Goal: Information Seeking & Learning: Learn about a topic

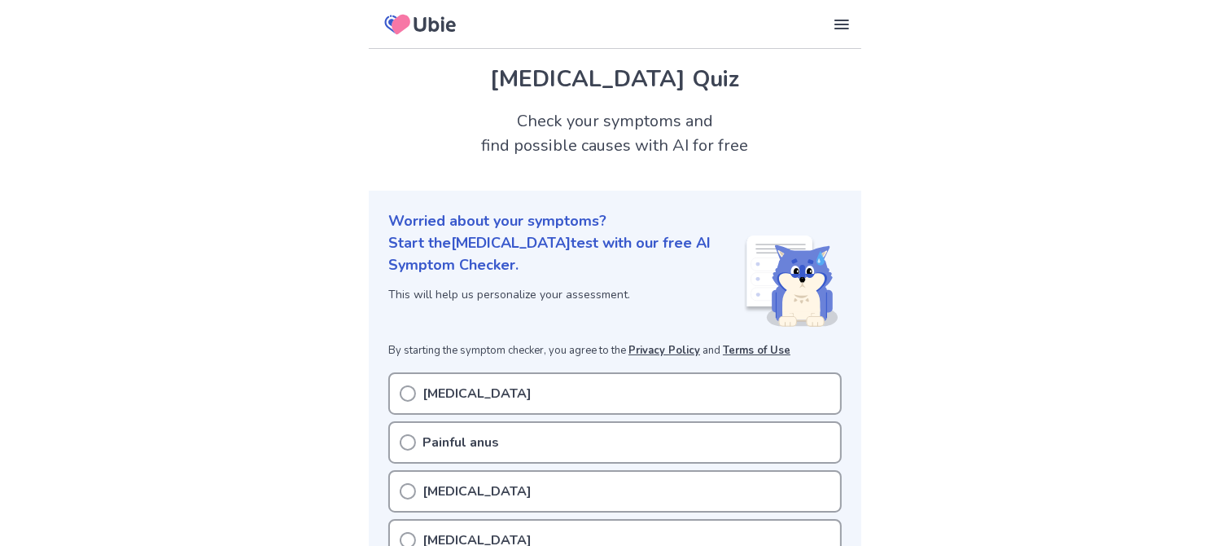
click at [406, 392] on icon at bounding box center [408, 393] width 16 height 16
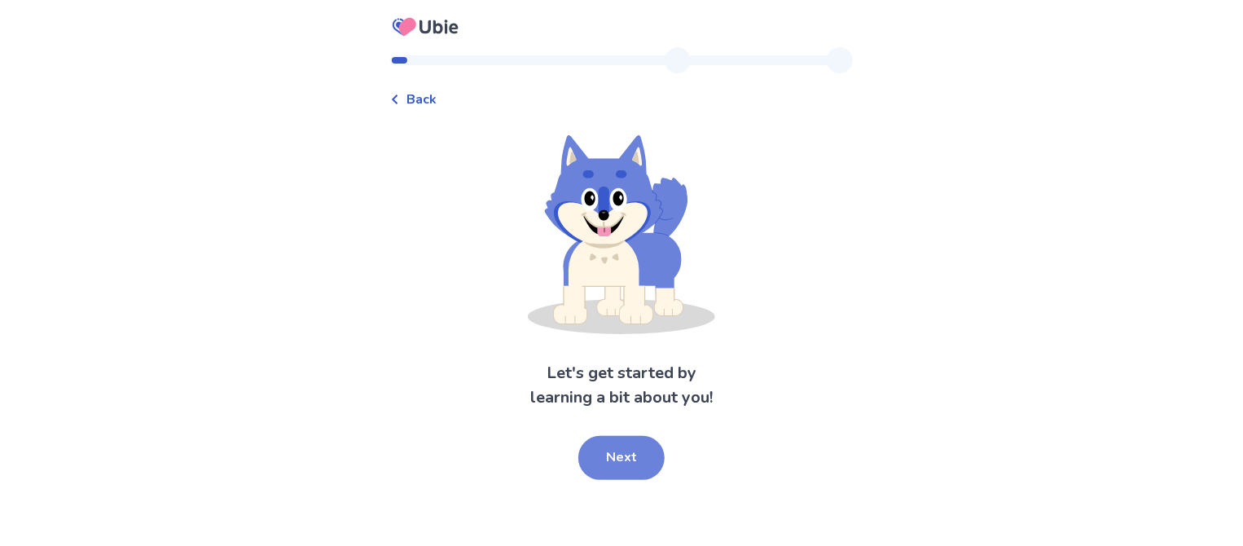
click at [642, 459] on button "Next" at bounding box center [621, 458] width 86 height 44
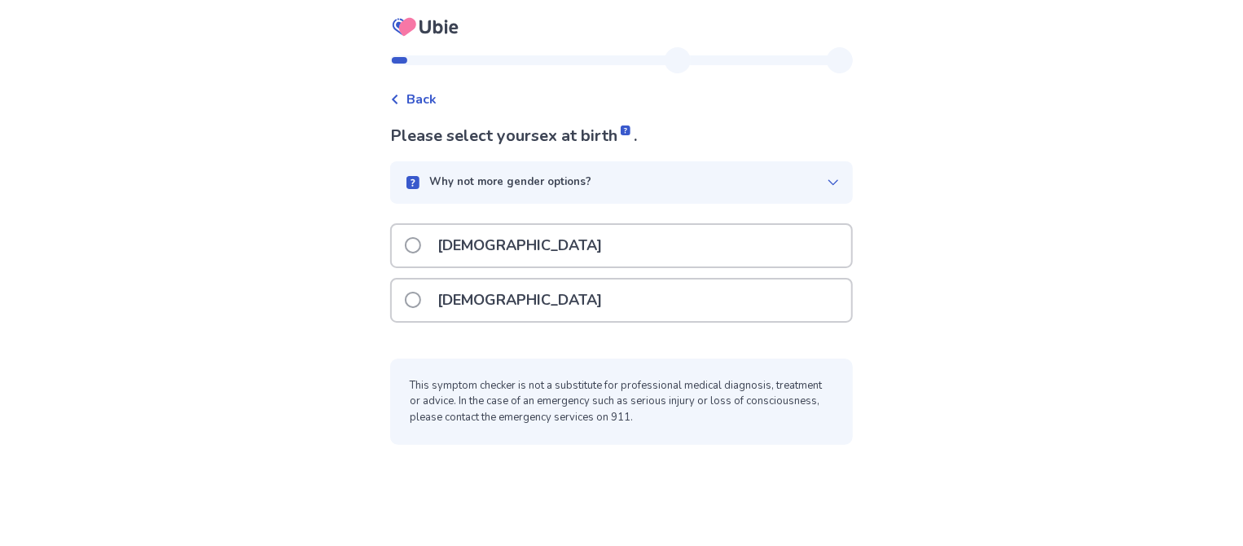
click at [421, 300] on span at bounding box center [413, 300] width 16 height 16
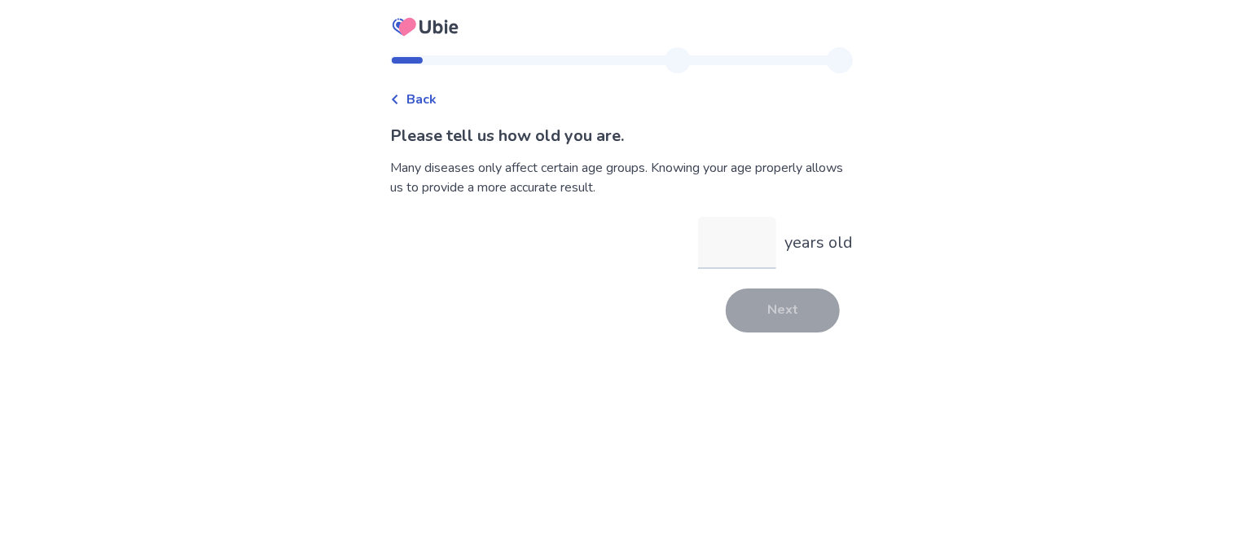
click at [713, 249] on input "years old" at bounding box center [737, 243] width 78 height 52
click at [734, 241] on input "years old" at bounding box center [737, 243] width 78 height 52
type input "**"
click at [761, 310] on button "Next" at bounding box center [783, 310] width 114 height 44
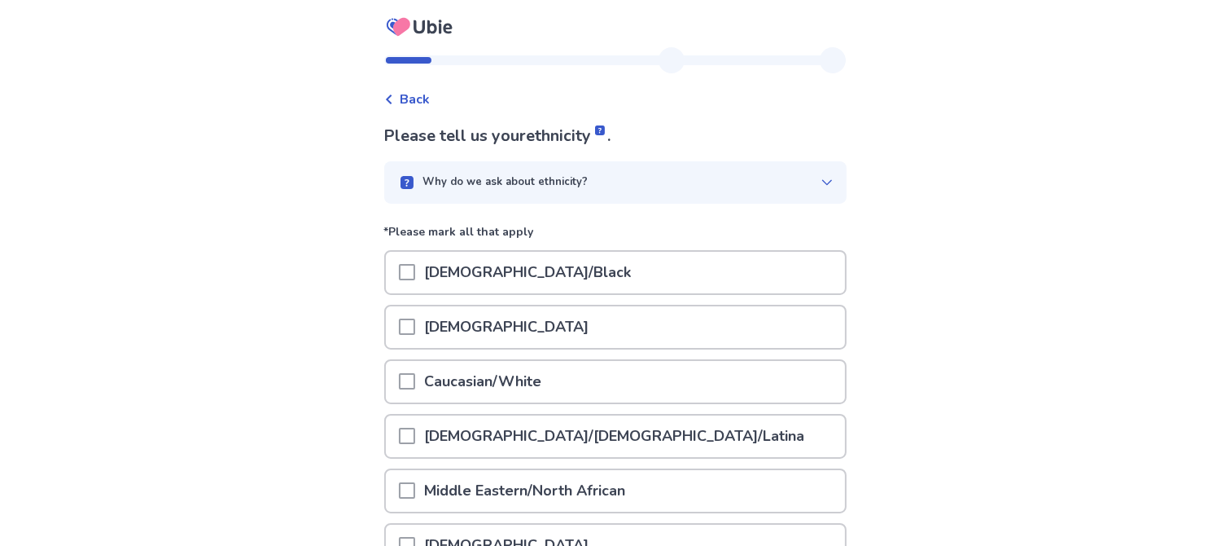
click at [414, 379] on span at bounding box center [407, 381] width 16 height 16
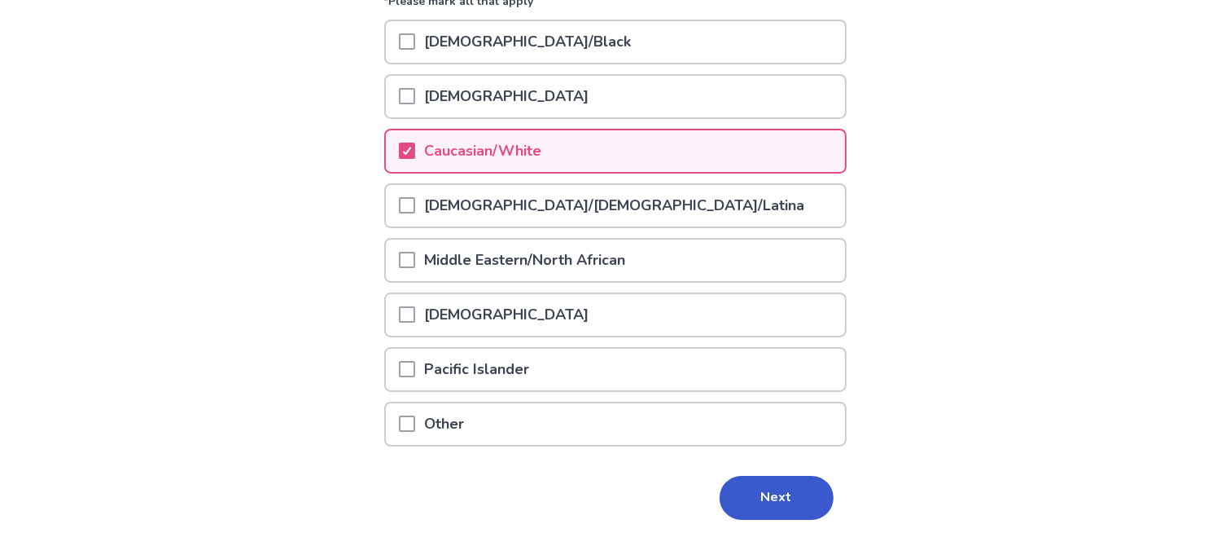
scroll to position [244, 0]
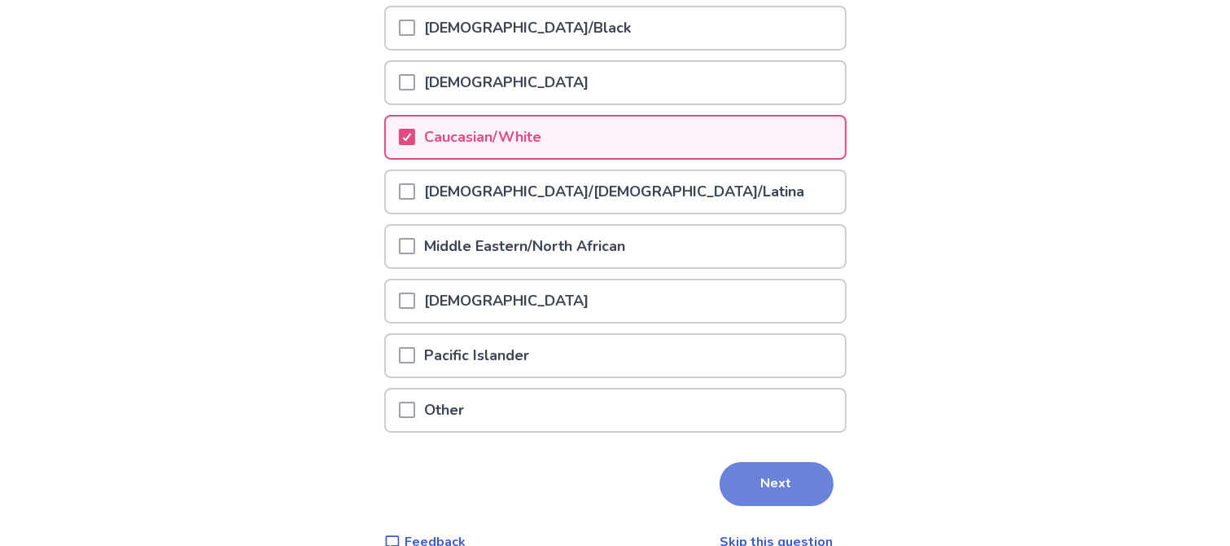
click at [761, 474] on button "Next" at bounding box center [777, 484] width 114 height 44
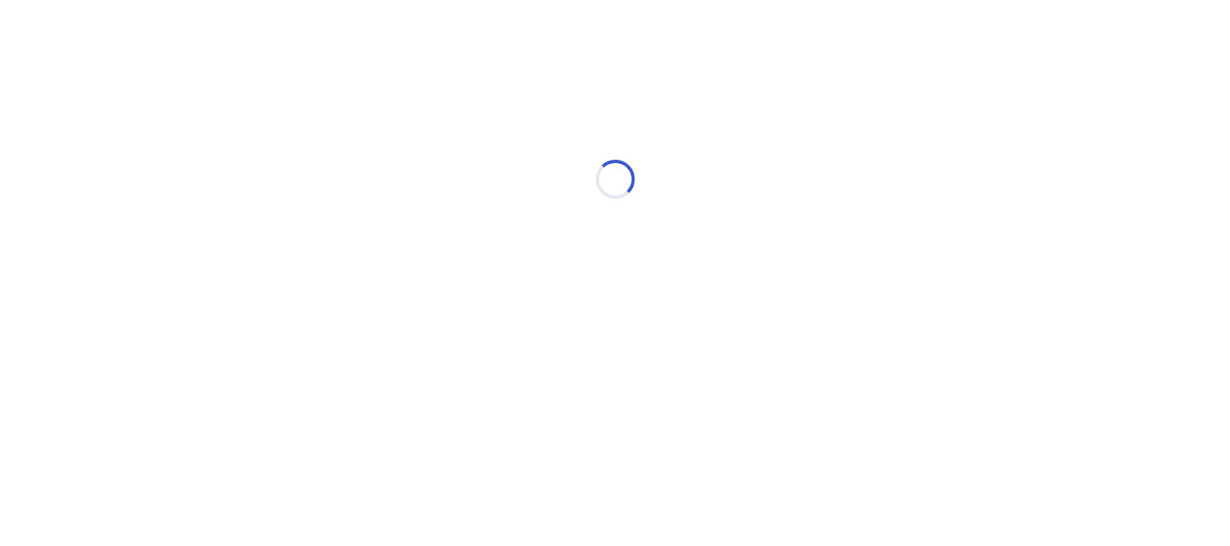
scroll to position [0, 0]
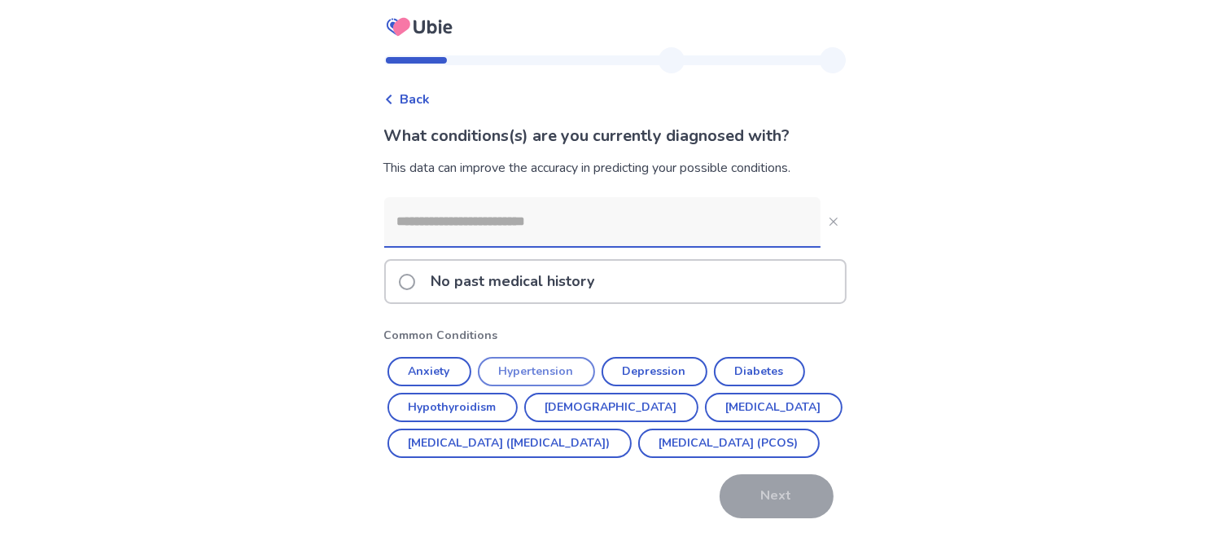
click at [555, 365] on button "Hypertension" at bounding box center [536, 371] width 117 height 29
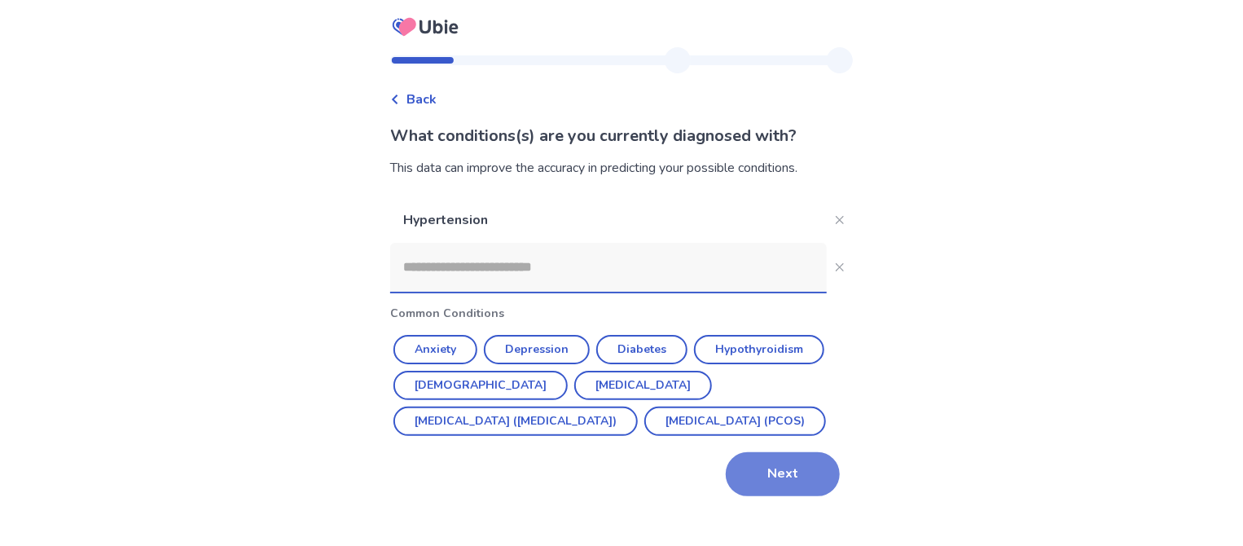
click at [774, 476] on button "Next" at bounding box center [783, 474] width 114 height 44
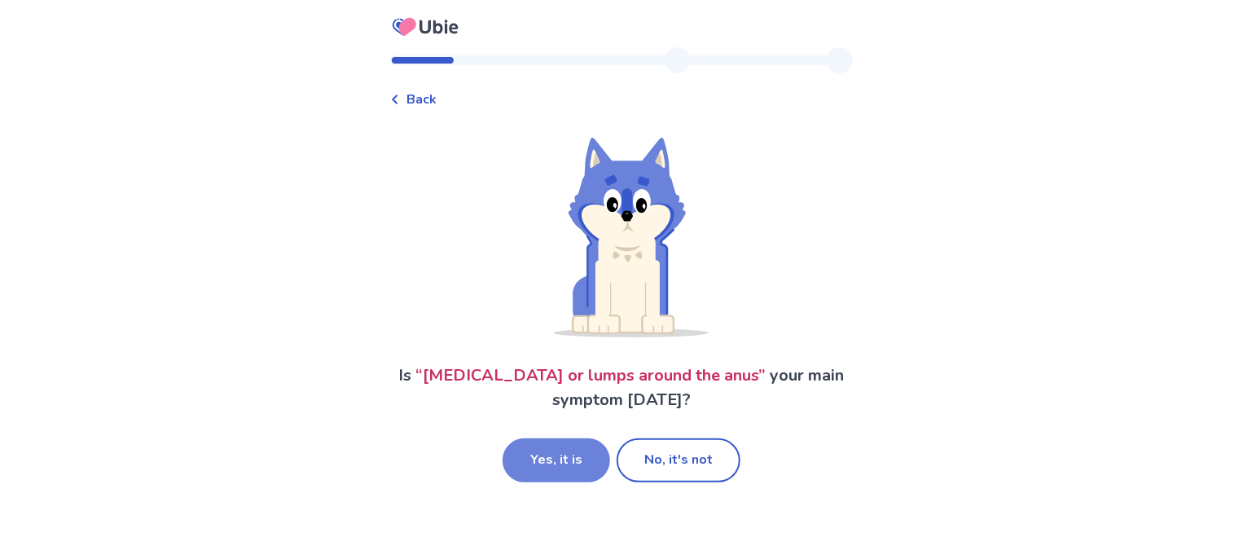
click at [560, 457] on button "Yes, it is" at bounding box center [555, 460] width 107 height 44
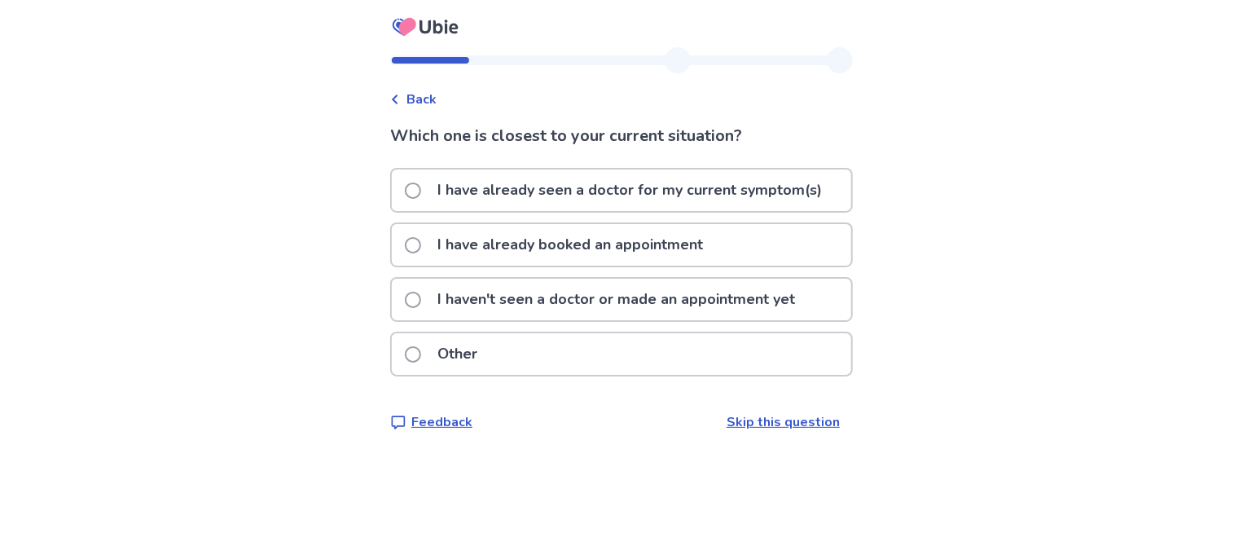
click at [421, 296] on span at bounding box center [413, 300] width 16 height 16
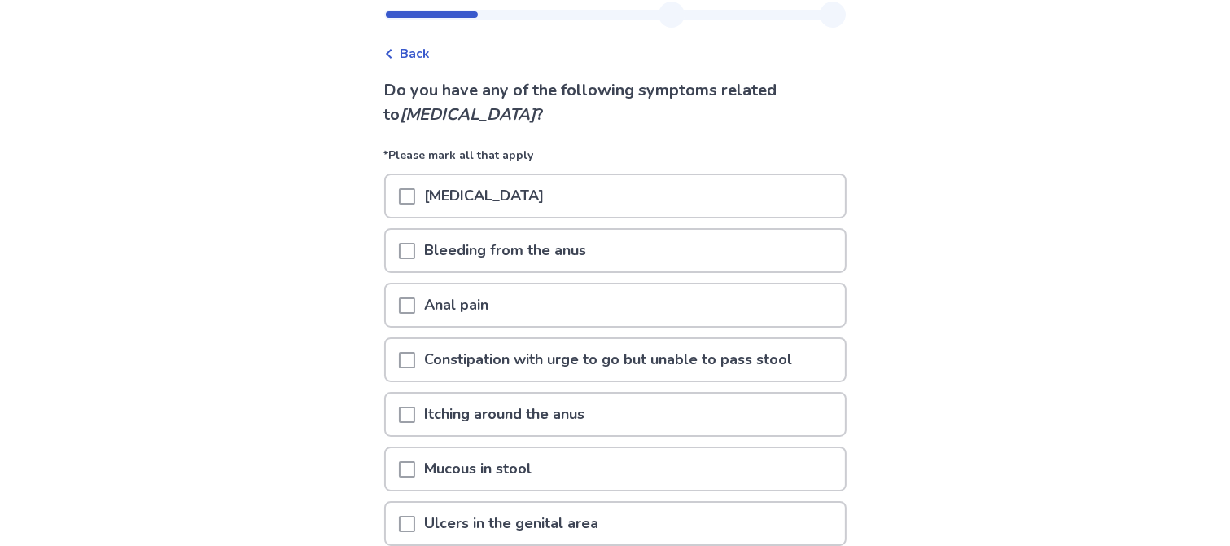
scroll to position [81, 0]
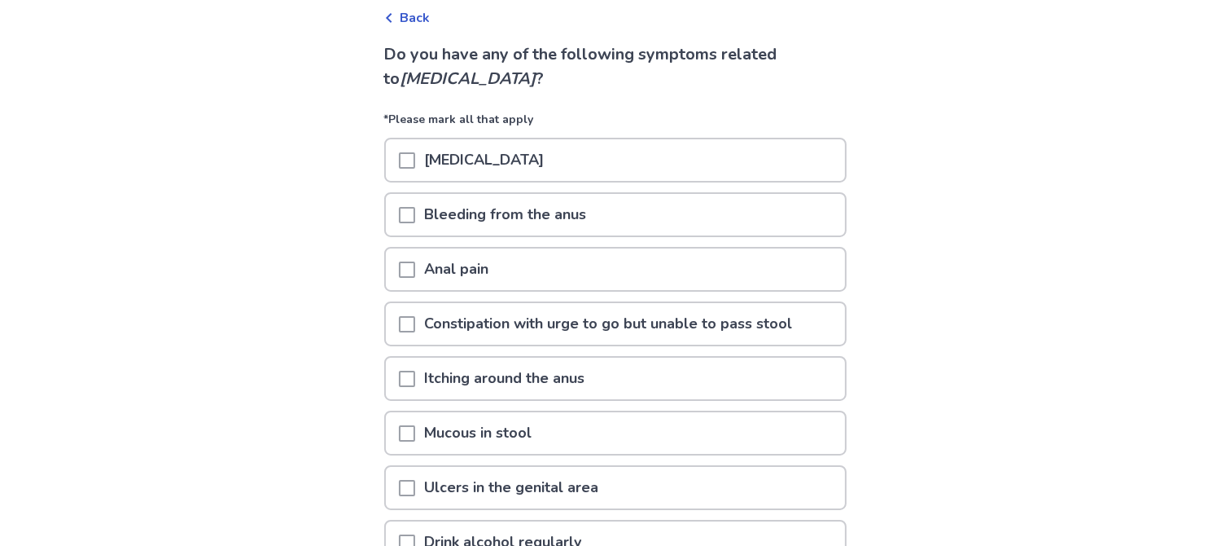
click at [415, 371] on span at bounding box center [407, 379] width 16 height 16
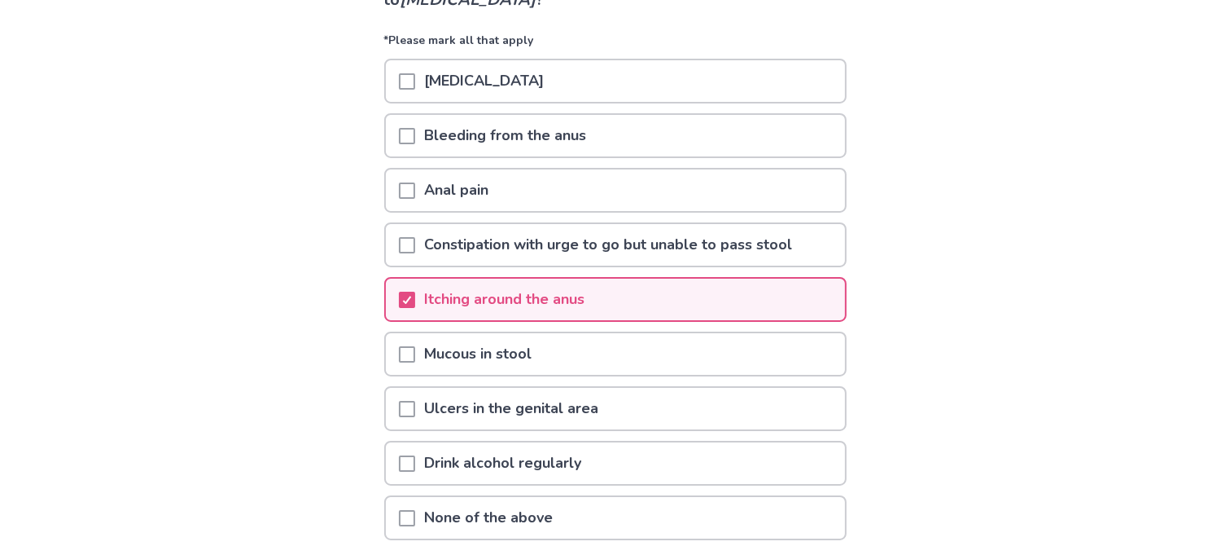
scroll to position [244, 0]
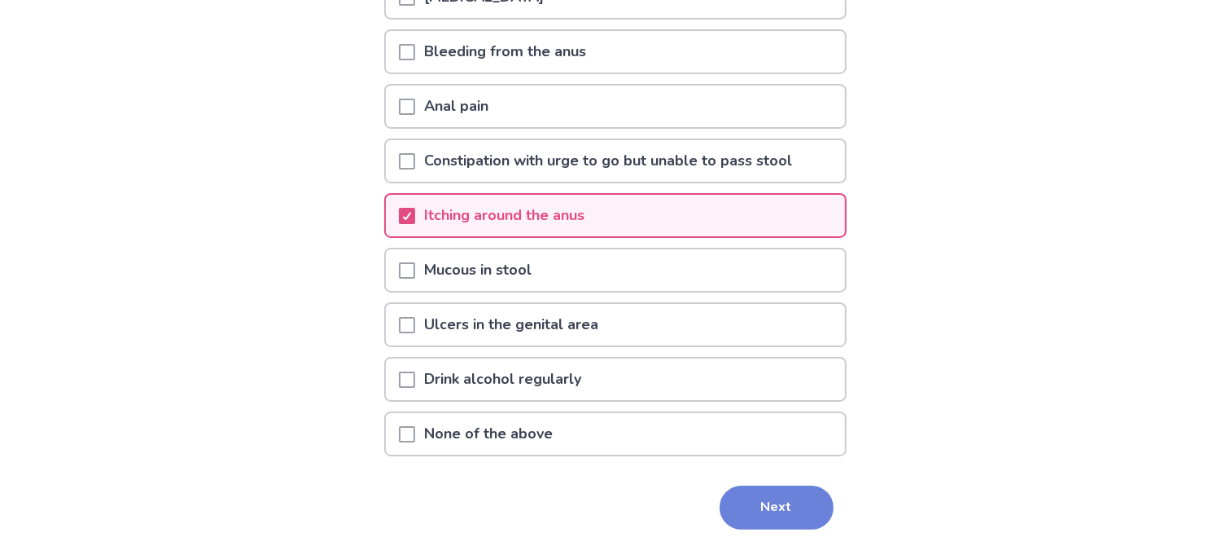
click at [765, 502] on button "Next" at bounding box center [777, 507] width 114 height 44
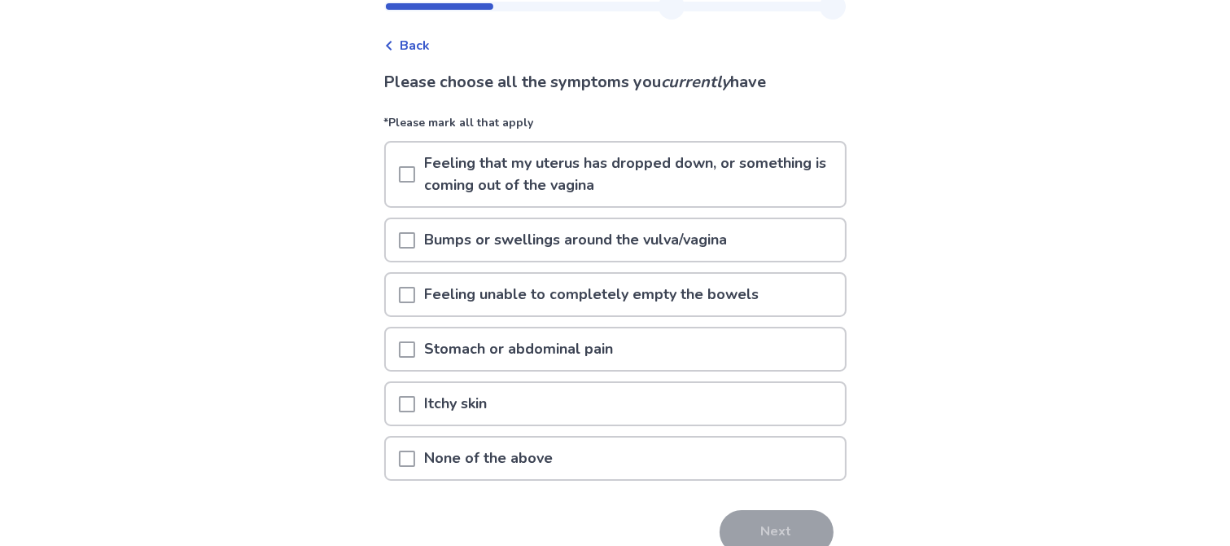
scroll to position [81, 0]
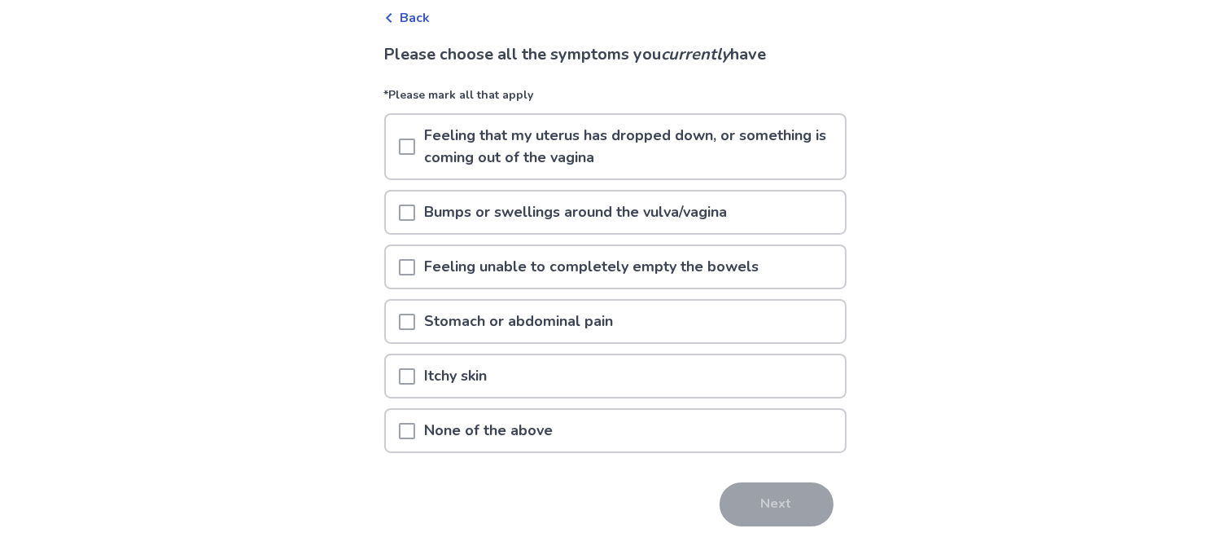
click at [415, 428] on span at bounding box center [407, 431] width 16 height 16
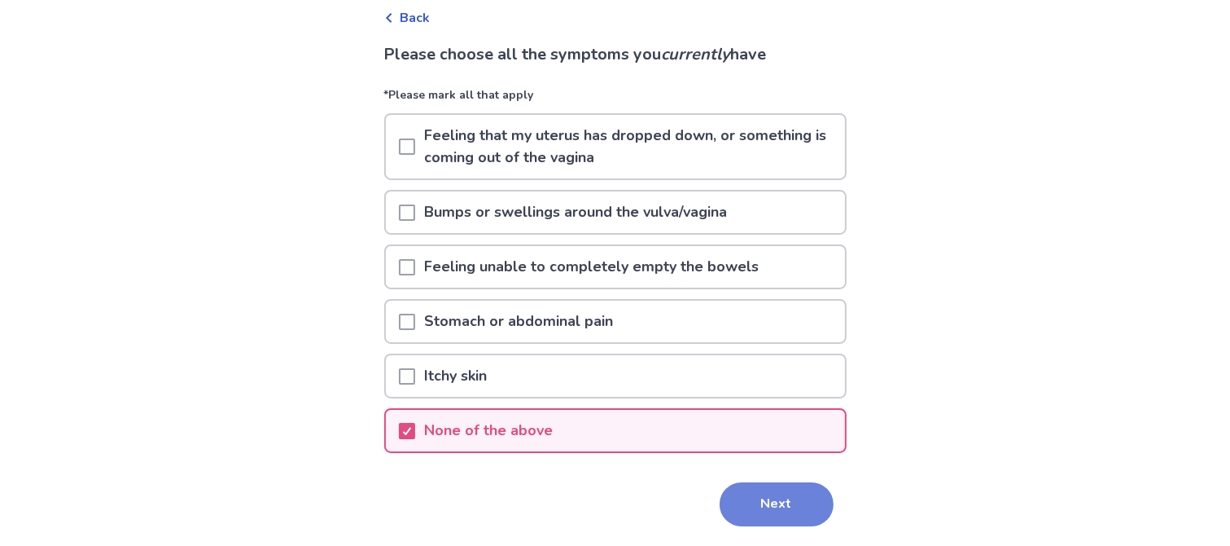
click at [791, 504] on button "Next" at bounding box center [777, 504] width 114 height 44
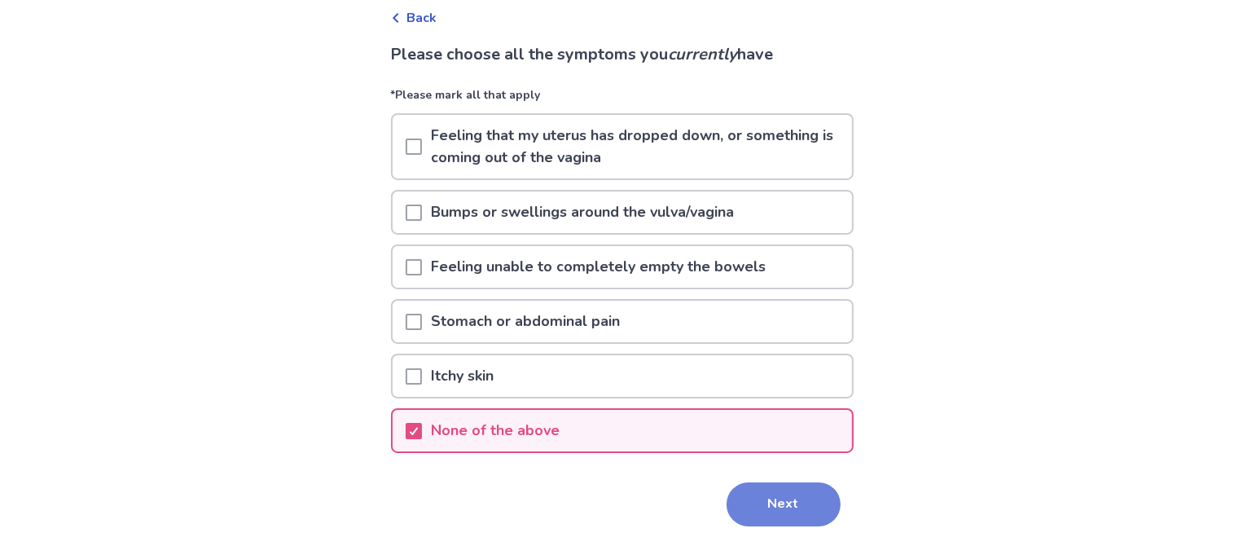
scroll to position [0, 0]
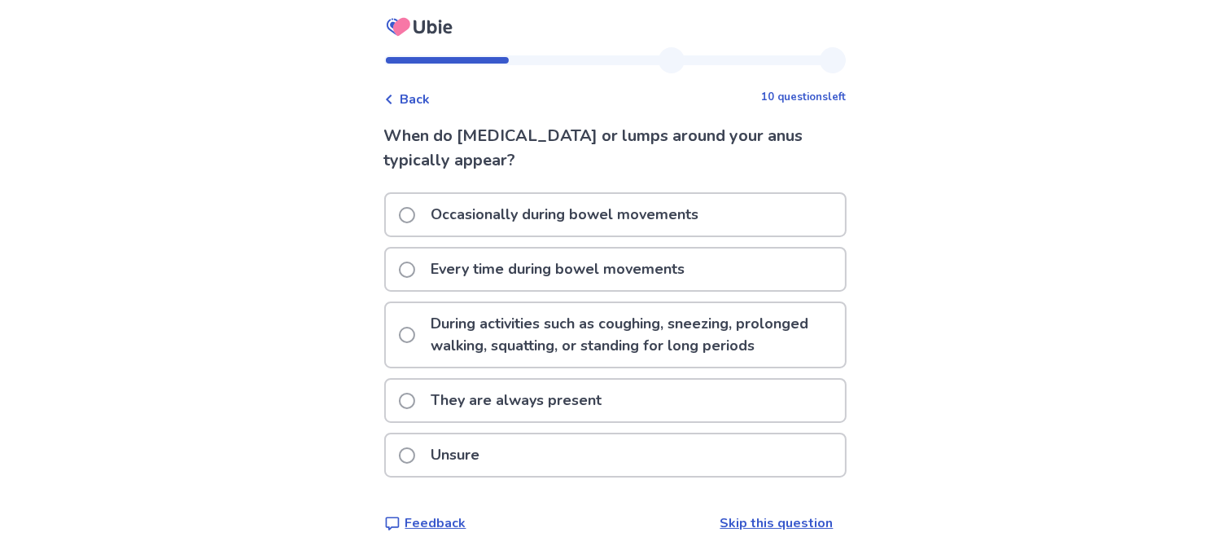
click at [415, 395] on span at bounding box center [407, 400] width 16 height 16
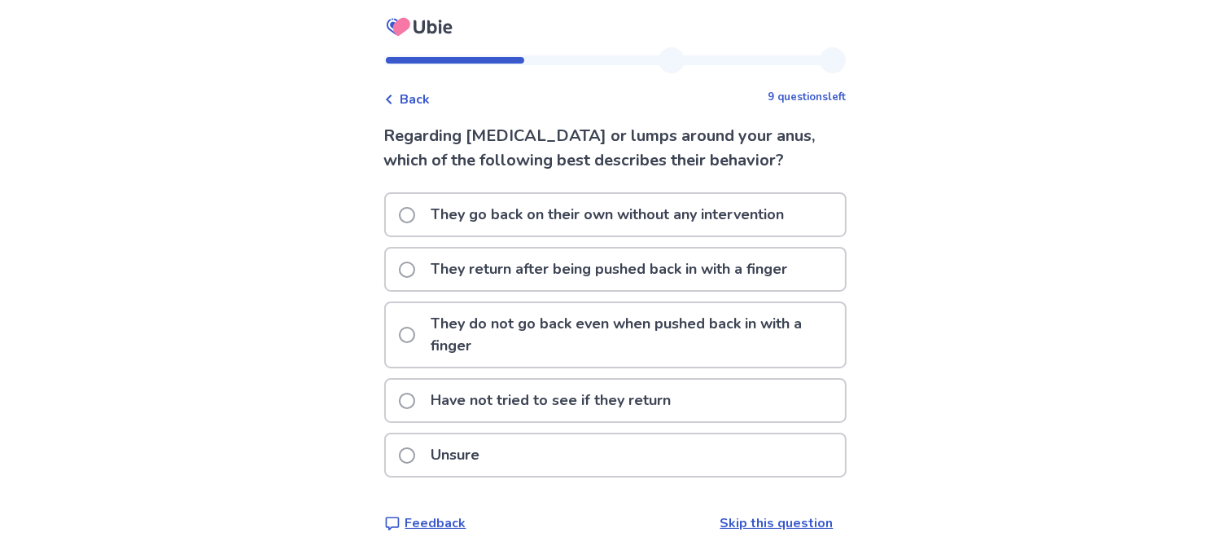
click at [415, 269] on span at bounding box center [407, 269] width 16 height 16
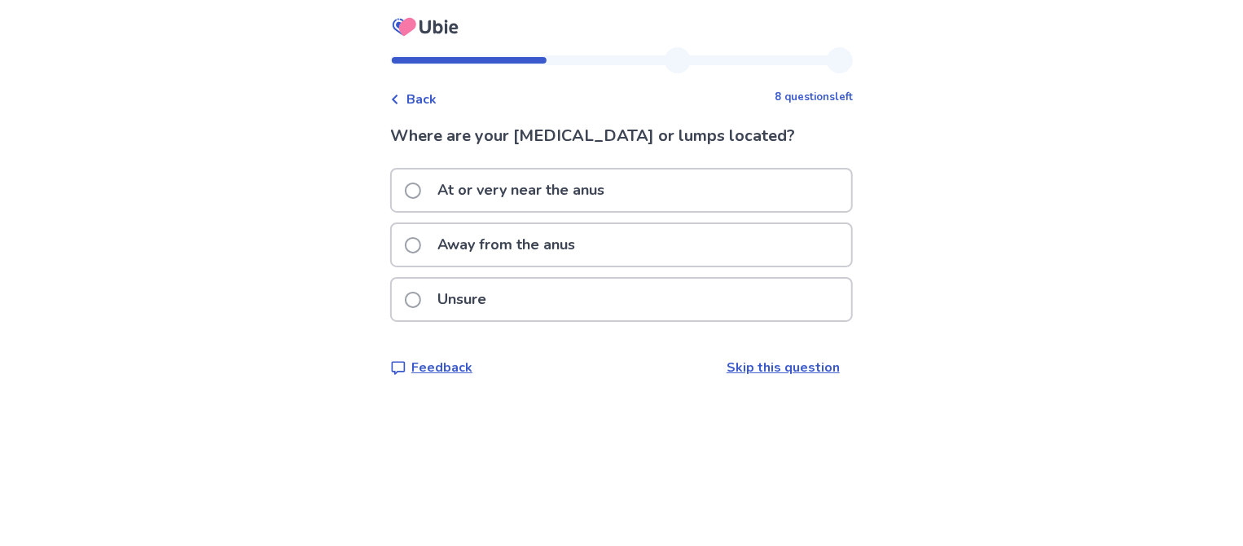
click at [421, 188] on span at bounding box center [413, 190] width 16 height 16
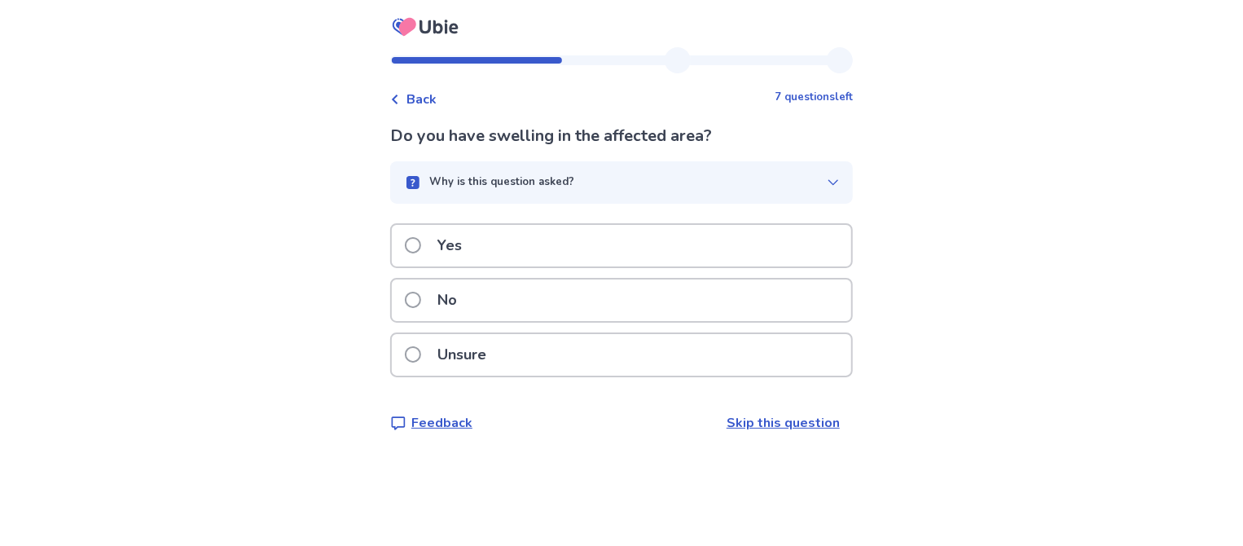
click at [419, 297] on span at bounding box center [413, 300] width 16 height 16
click at [419, 298] on span at bounding box center [413, 300] width 16 height 16
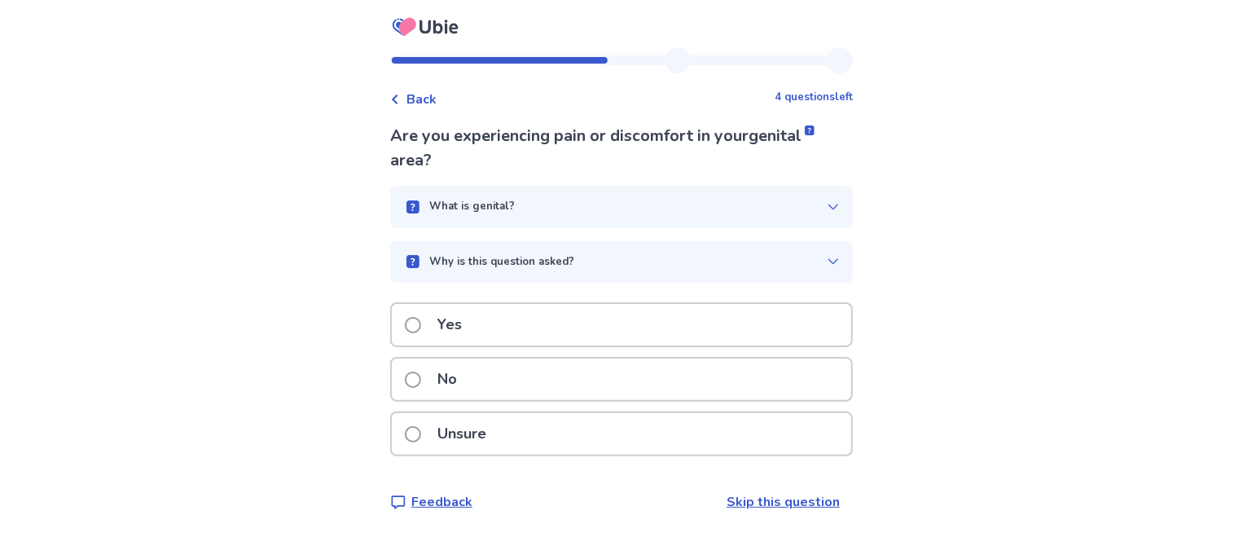
click at [577, 213] on div "What is genital?" at bounding box center [614, 207] width 423 height 16
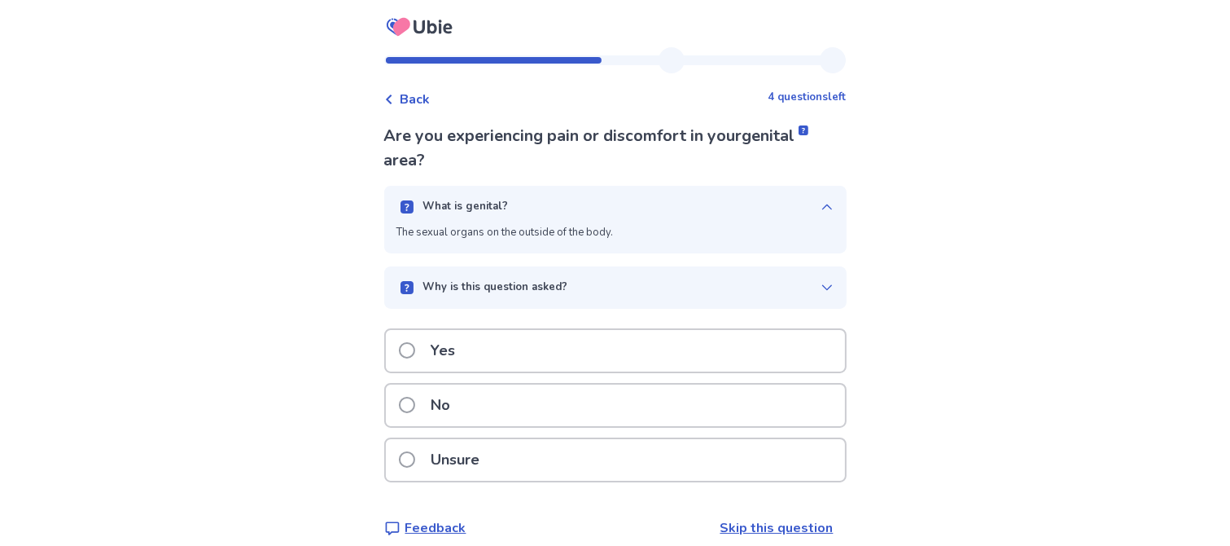
click at [415, 405] on span at bounding box center [407, 405] width 16 height 16
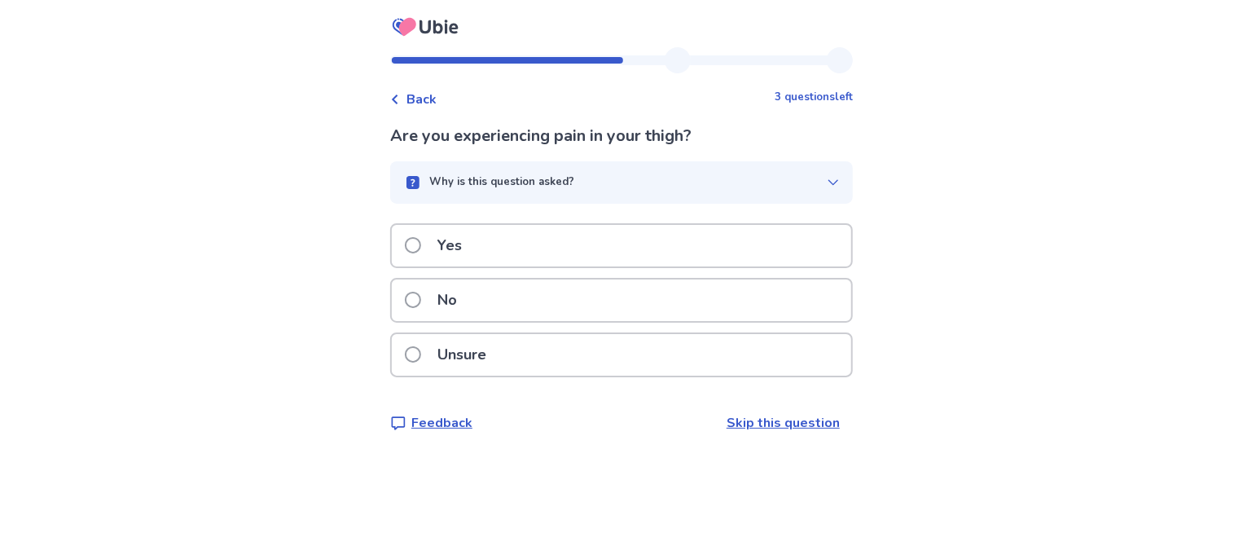
click at [421, 297] on span at bounding box center [413, 300] width 16 height 16
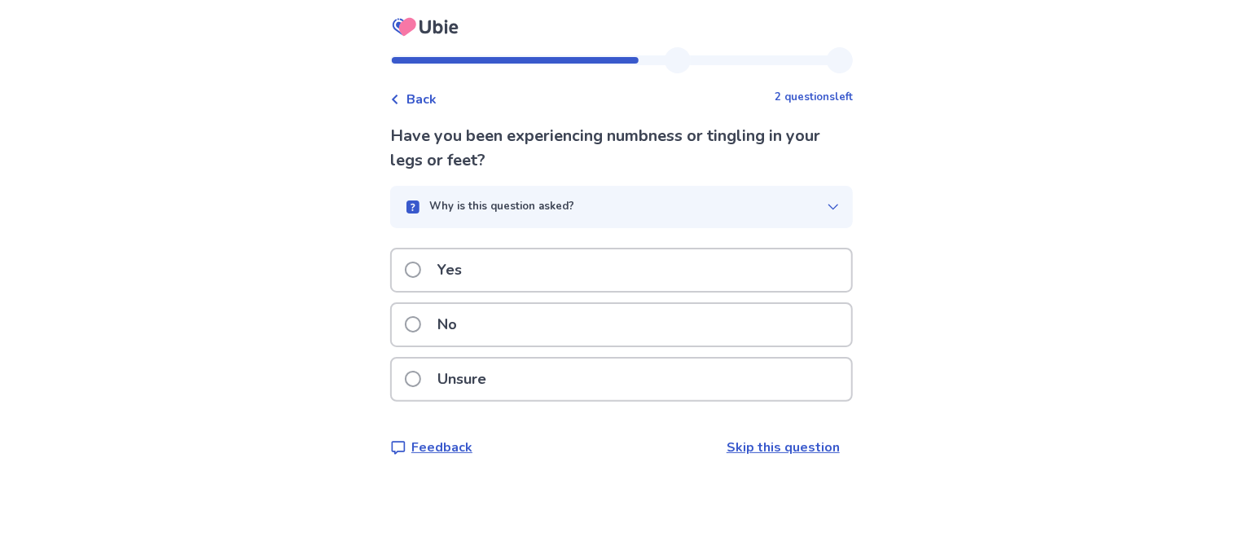
click at [416, 322] on span at bounding box center [413, 324] width 16 height 16
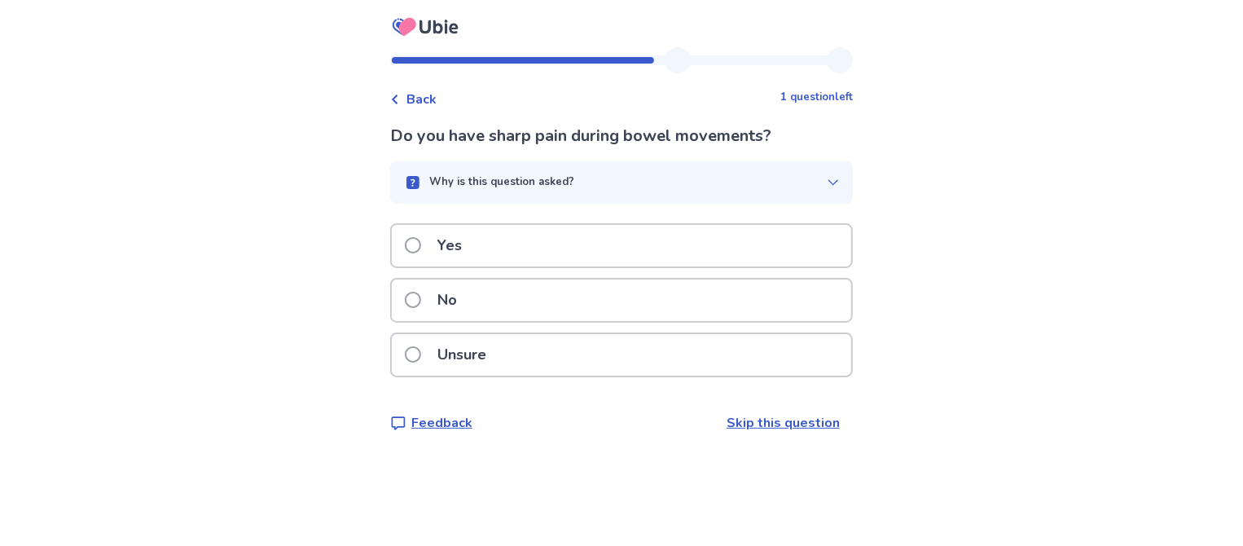
click at [420, 296] on span at bounding box center [413, 300] width 16 height 16
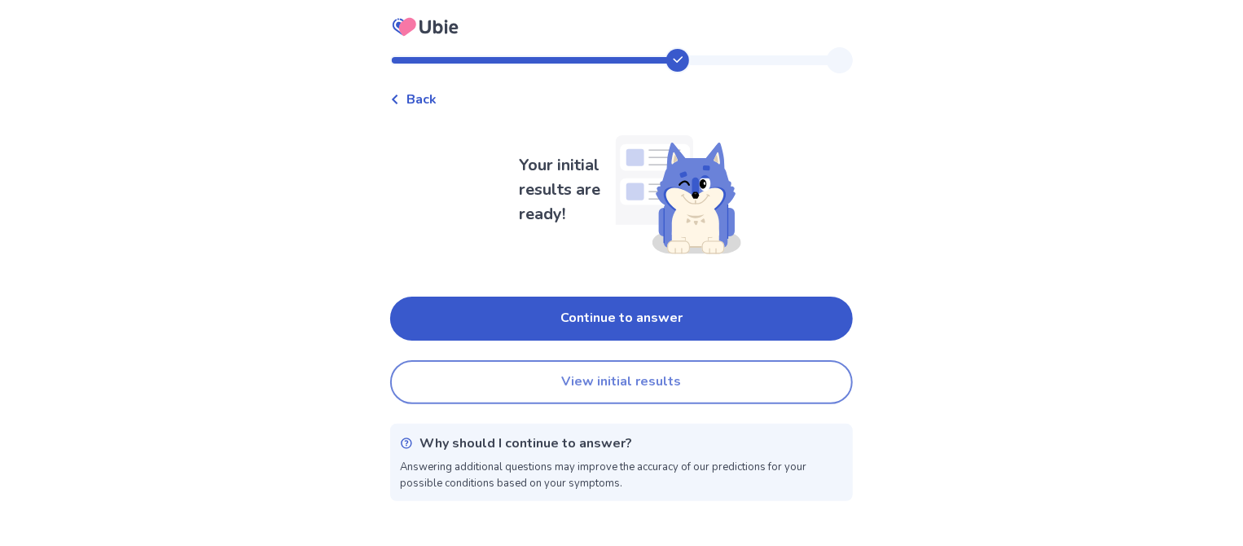
click at [642, 379] on button "View initial results" at bounding box center [621, 382] width 463 height 44
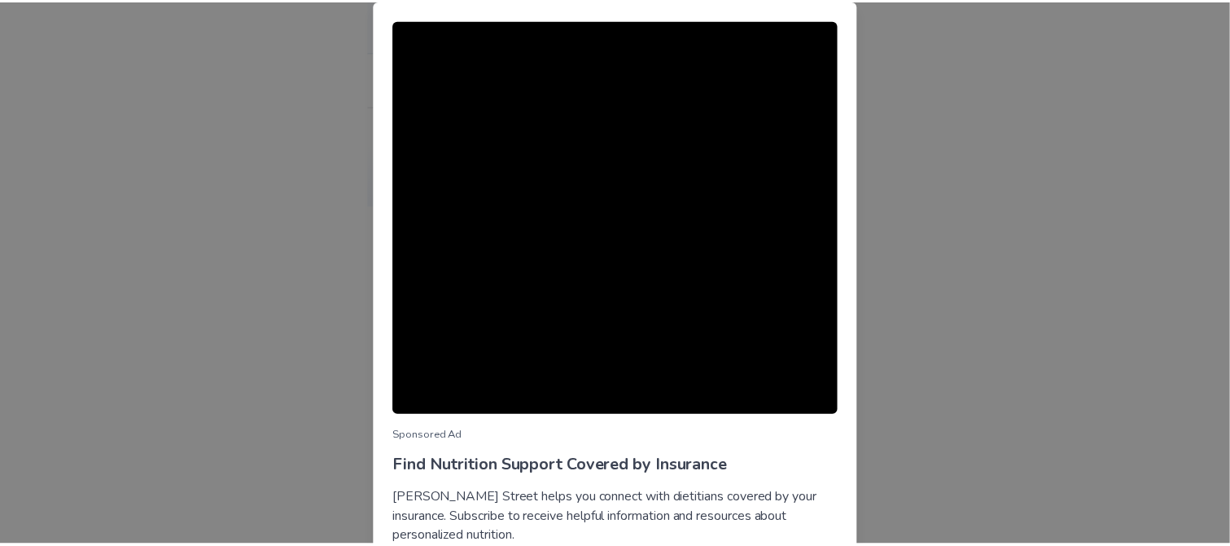
scroll to position [131, 0]
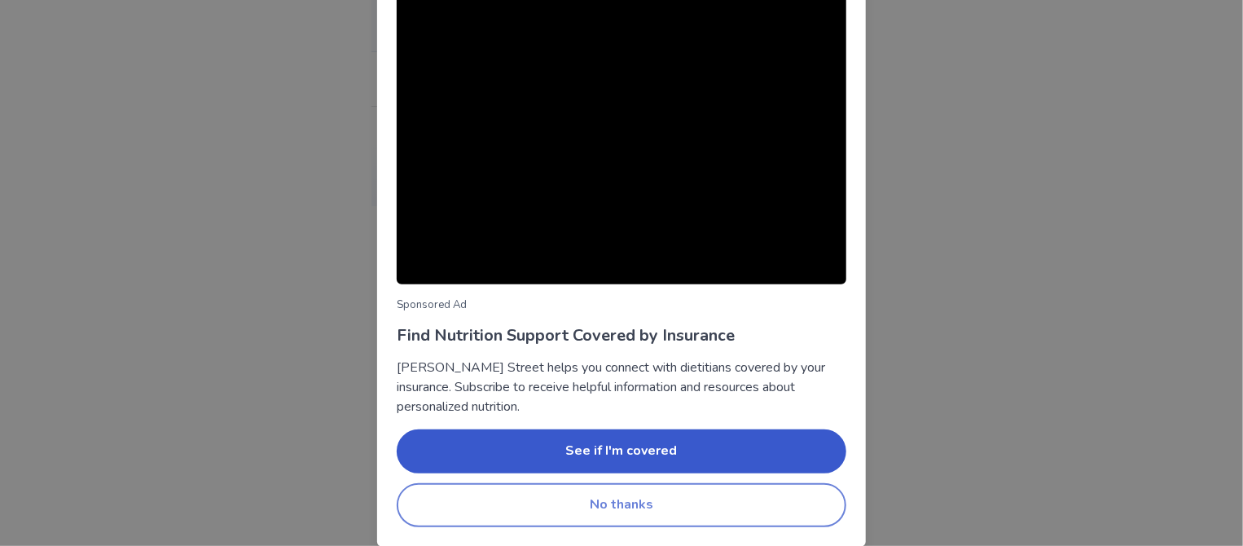
click at [634, 499] on button "No thanks" at bounding box center [621, 505] width 449 height 44
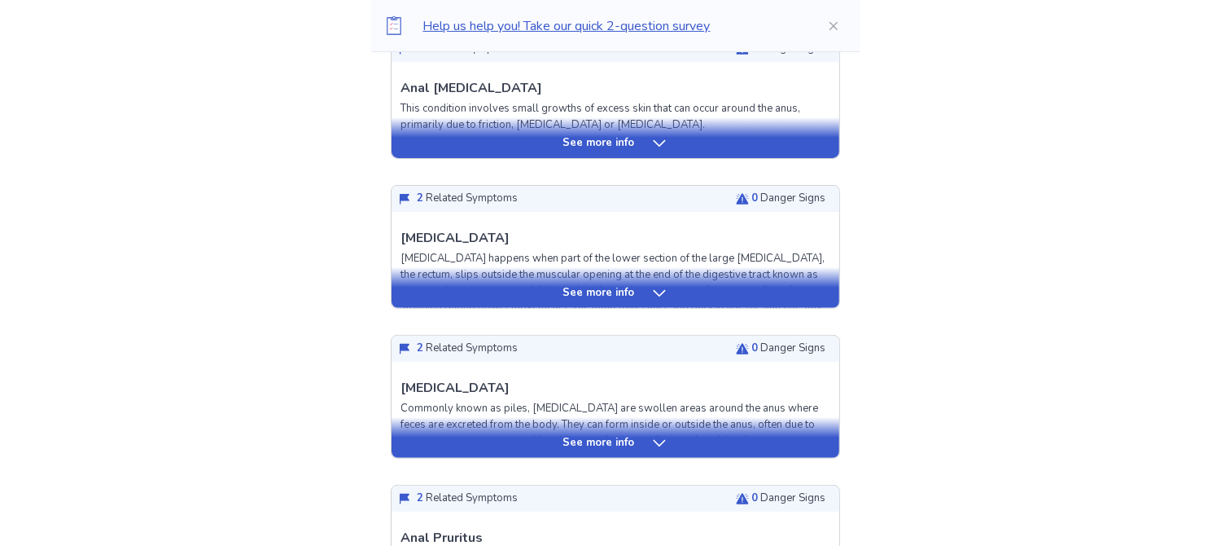
scroll to position [489, 0]
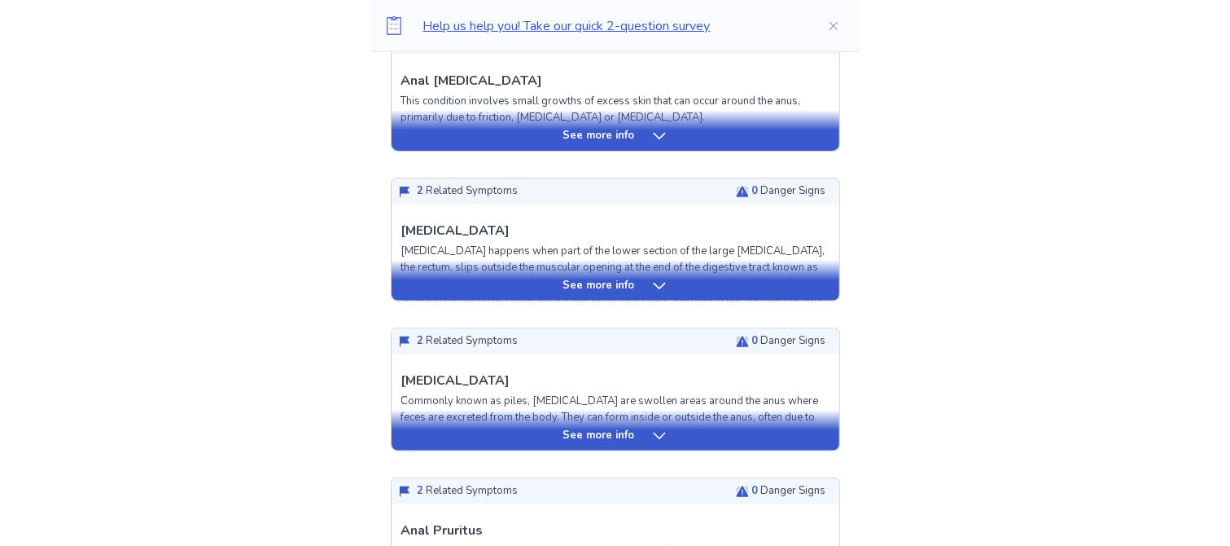
click at [638, 434] on div "See more info" at bounding box center [616, 436] width 448 height 16
